Goal: Ask a question: Seek information or help from site administrators or community

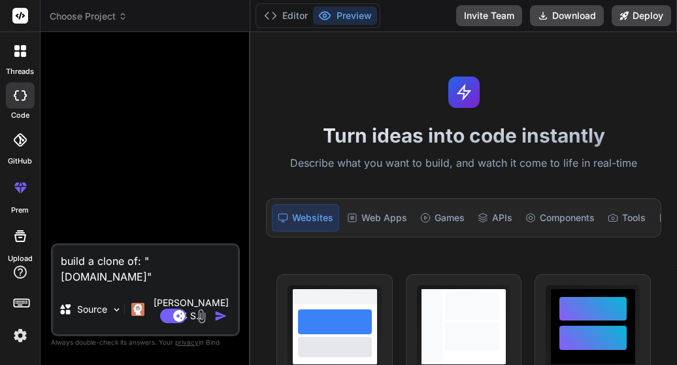
type textarea "x"
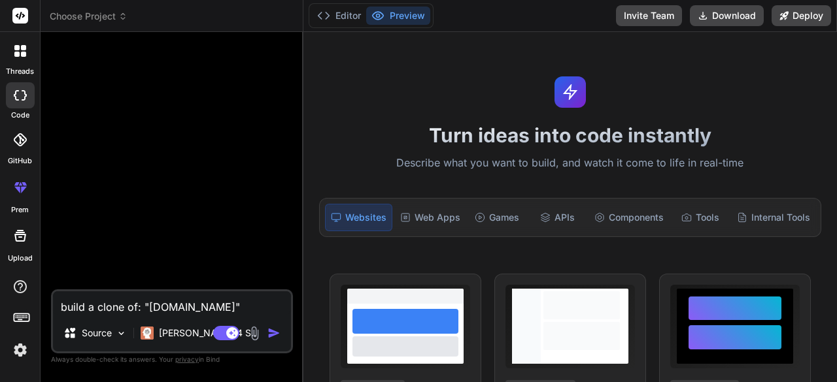
type textarea "build a clon of: "[DOMAIN_NAME]""
type textarea "x"
type textarea "build a clo of: "[DOMAIN_NAME]""
type textarea "x"
type textarea "build a cl of: "[DOMAIN_NAME]""
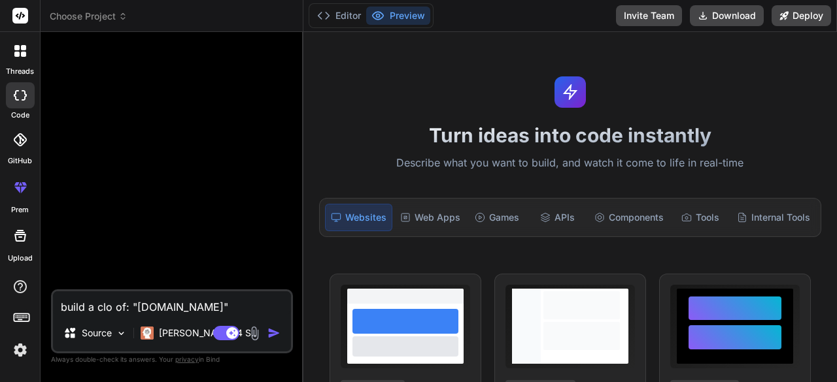
type textarea "x"
type textarea "build a c of: "[DOMAIN_NAME]""
type textarea "x"
type textarea "build a of: "[DOMAIN_NAME]""
type textarea "x"
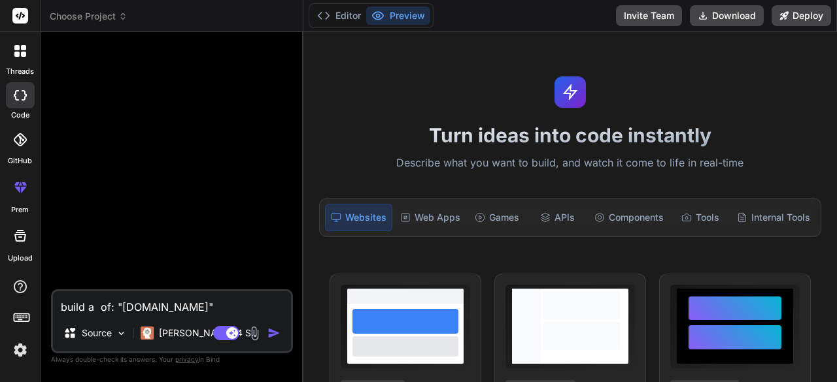
type textarea "build a w of: "[DOMAIN_NAME]""
type textarea "x"
type textarea "build a we of: "[DOMAIN_NAME]""
type textarea "x"
type textarea "build a web of: "[DOMAIN_NAME]""
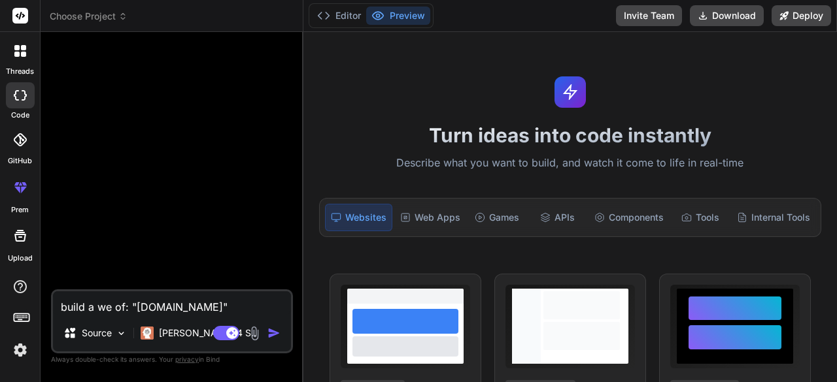
type textarea "x"
type textarea "build a webs of: "[DOMAIN_NAME]""
type textarea "x"
type textarea "build a websi of: "[DOMAIN_NAME]""
type textarea "x"
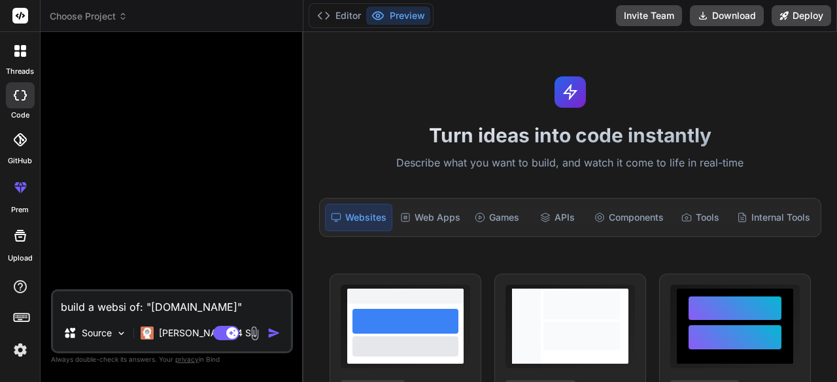
type textarea "build a websit of: "[DOMAIN_NAME]""
type textarea "x"
type textarea "build a website of: "[DOMAIN_NAME]""
type textarea "x"
type textarea "build a website of: "[DOMAIN_NAME]""
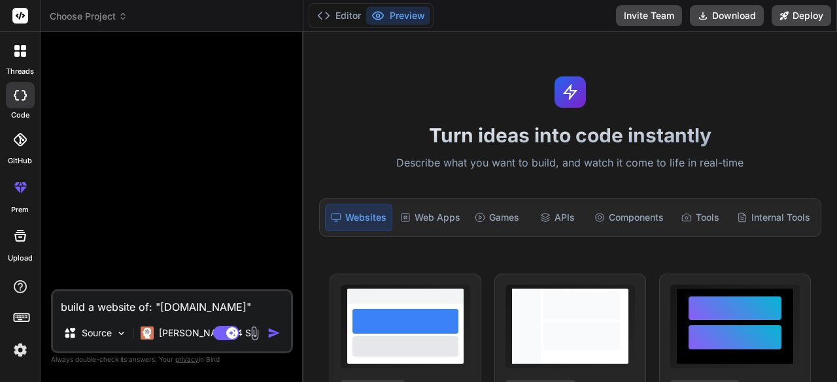
type textarea "x"
type textarea "build a website i of: "[DOMAIN_NAME]""
type textarea "x"
type textarea "build a website in of: "[DOMAIN_NAME]""
type textarea "x"
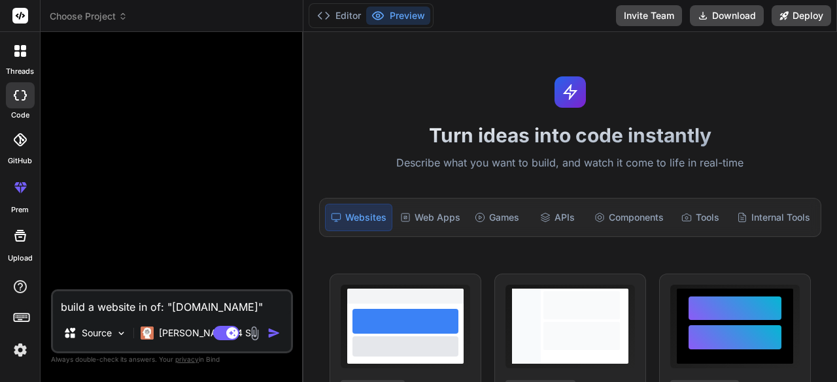
type textarea "build a website in of: "[DOMAIN_NAME]""
type textarea "x"
type textarea "build a website in t of: "[DOMAIN_NAME]""
type textarea "x"
type textarea "build a website in th of: "[DOMAIN_NAME]""
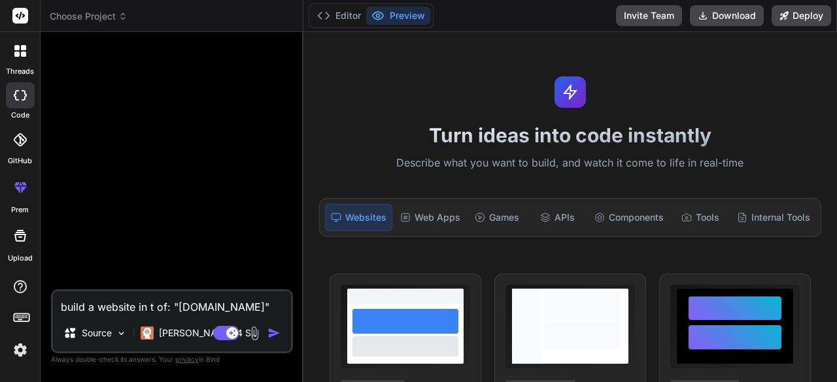
type textarea "x"
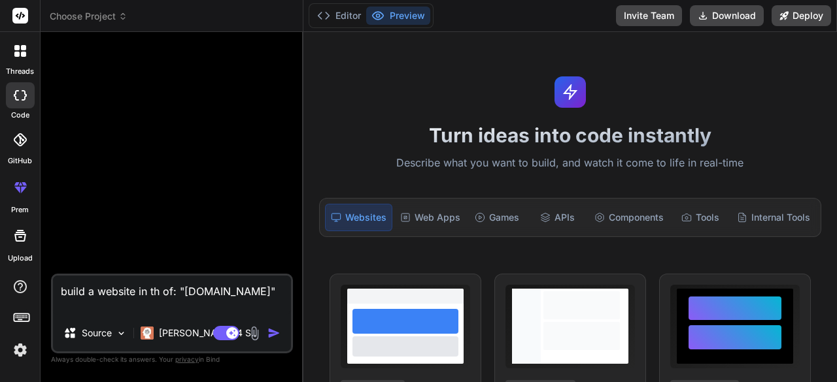
type textarea "build a website in the of: "[DOMAIN_NAME]""
type textarea "x"
type textarea "build a website in the of: "[DOMAIN_NAME]""
type textarea "x"
type textarea "build a website in the d of: "[DOMAIN_NAME]""
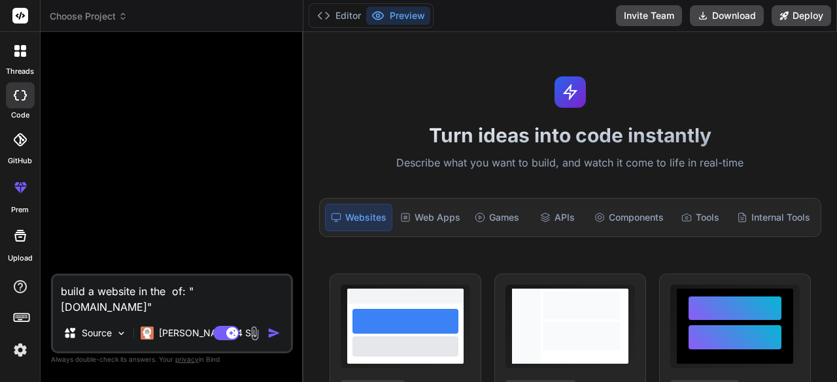
type textarea "x"
type textarea "build a website in the de of: "[DOMAIN_NAME]""
type textarea "x"
type textarea "build a website in the des of: "[DOMAIN_NAME]""
type textarea "x"
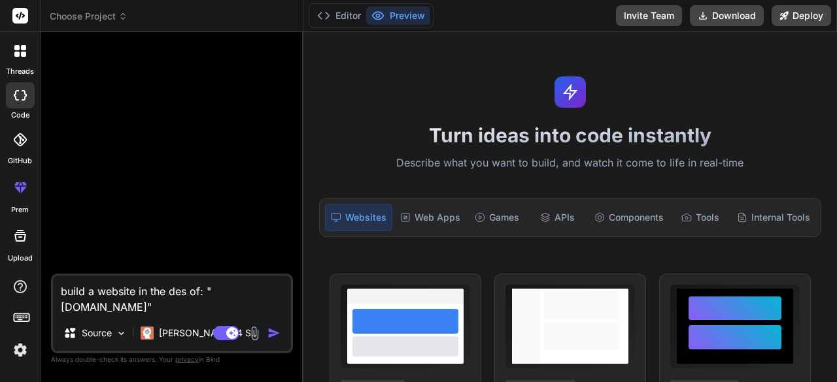
type textarea "build a website in the desi of: "[DOMAIN_NAME]""
type textarea "x"
type textarea "build a website in the desig of: "[DOMAIN_NAME]""
type textarea "x"
type textarea "build a website in the design of: "[DOMAIN_NAME]""
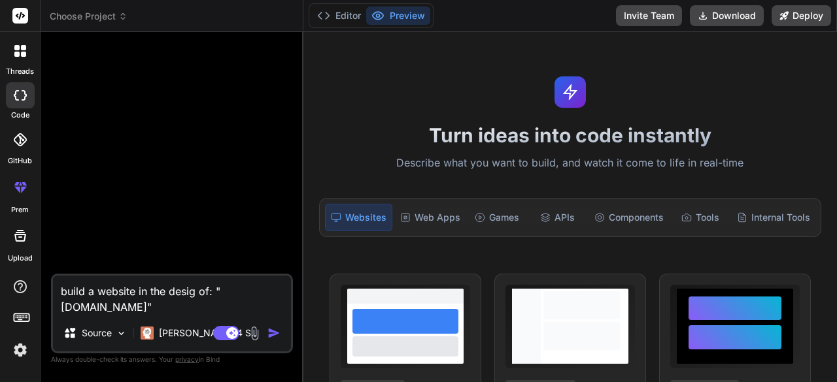
type textarea "x"
type textarea "build a website in the design of: "[DOMAIN_NAME]""
type textarea "x"
type textarea "build a website in the design o of: "[DOMAIN_NAME]""
type textarea "x"
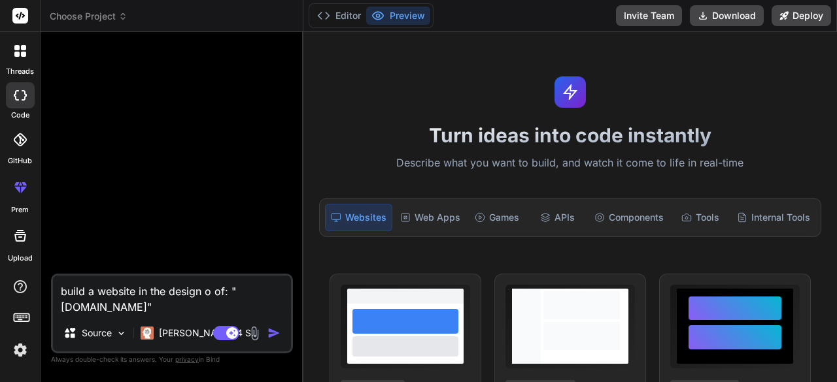
type textarea "build a website in the design of of: "[DOMAIN_NAME]""
type textarea "x"
type textarea "build a website in the design ofof: "[DOMAIN_NAME]""
type textarea "x"
type textarea "build a website in the design oof: "[DOMAIN_NAME]""
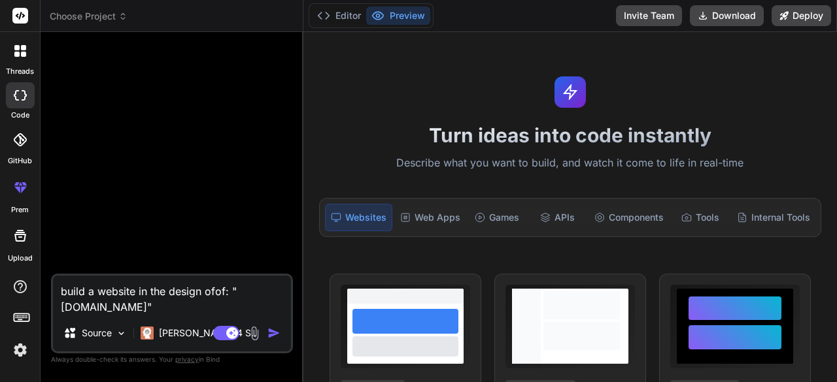
type textarea "x"
type textarea "build a website in the design of: "[DOMAIN_NAME]""
type textarea "x"
type textarea "build a website in the designof: "[DOMAIN_NAME]""
type textarea "x"
